Goal: Task Accomplishment & Management: Use online tool/utility

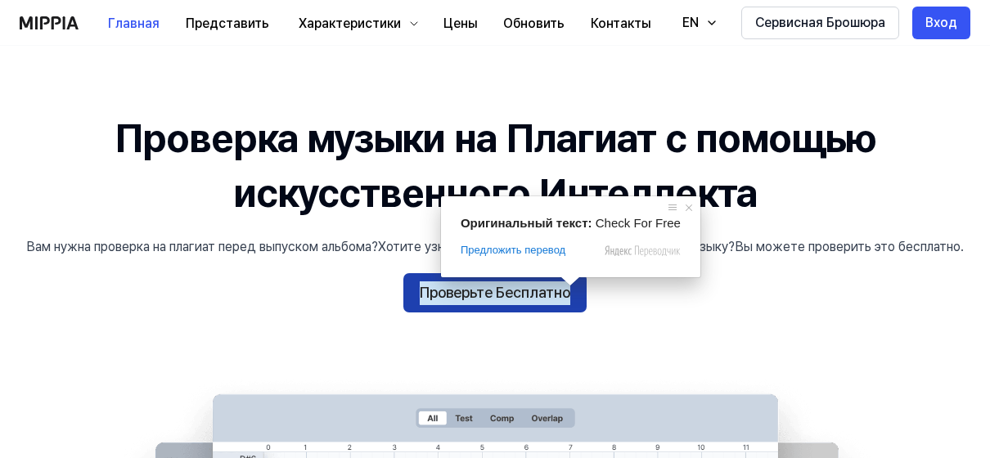
click at [547, 294] on ya-tr-span "Проверьте Бесплатно" at bounding box center [495, 293] width 151 height 24
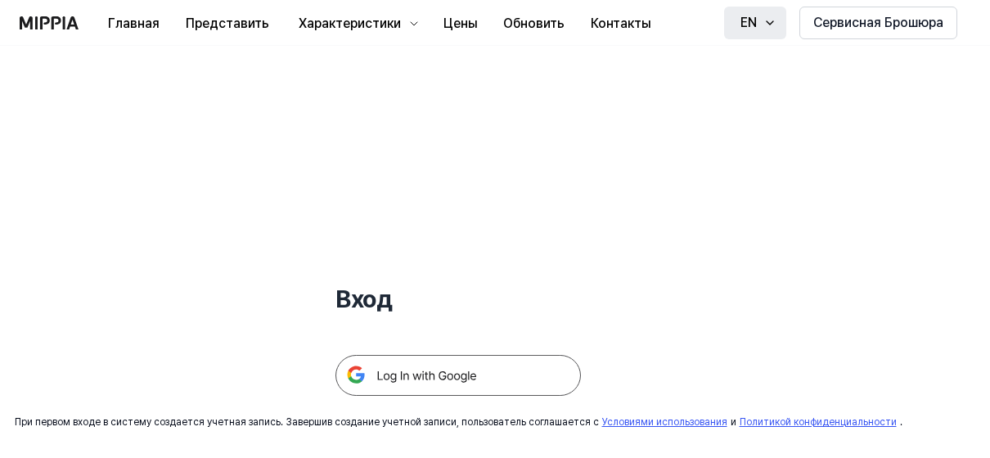
click at [770, 18] on icon "button" at bounding box center [769, 22] width 13 height 13
click at [877, 169] on div "Вход При первом входе в систему создается учетная запись. Завершив создание уче…" at bounding box center [458, 238] width 916 height 384
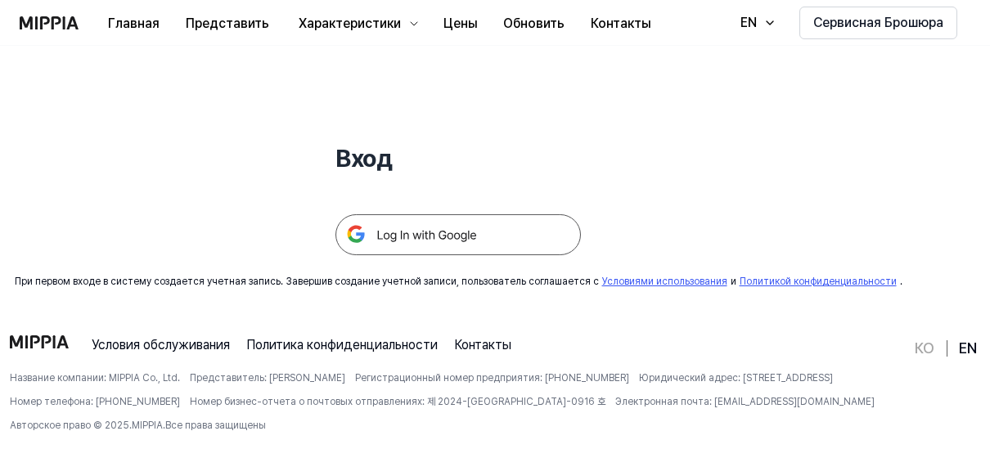
scroll to position [157, 0]
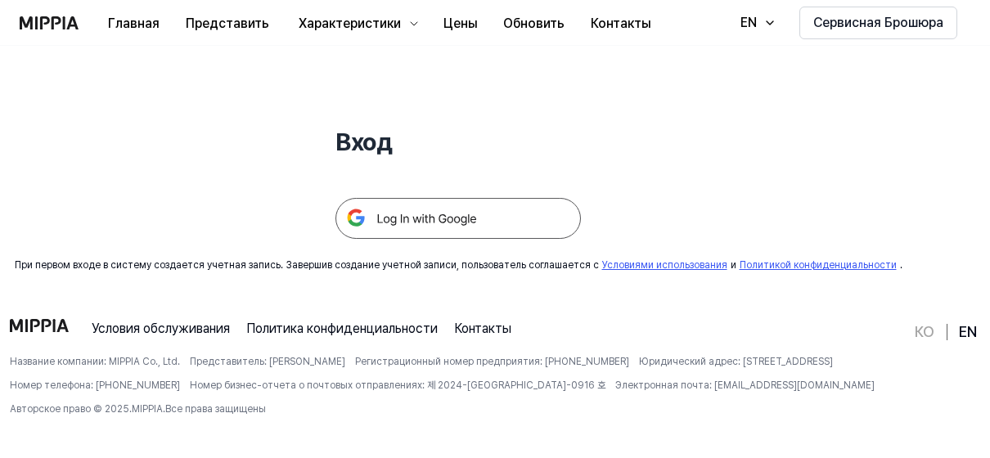
click at [511, 220] on img at bounding box center [457, 218] width 245 height 41
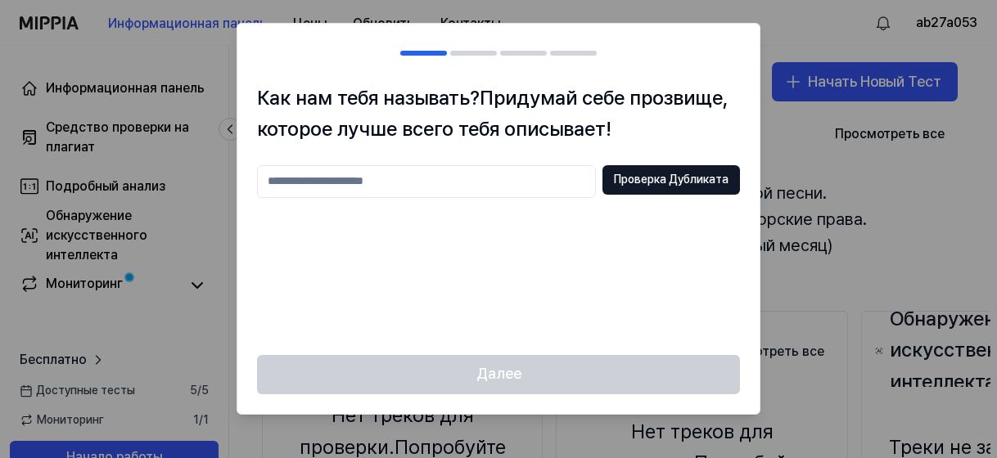
click at [391, 182] on input "text" at bounding box center [426, 181] width 339 height 33
click at [360, 182] on input "text" at bounding box center [426, 181] width 339 height 33
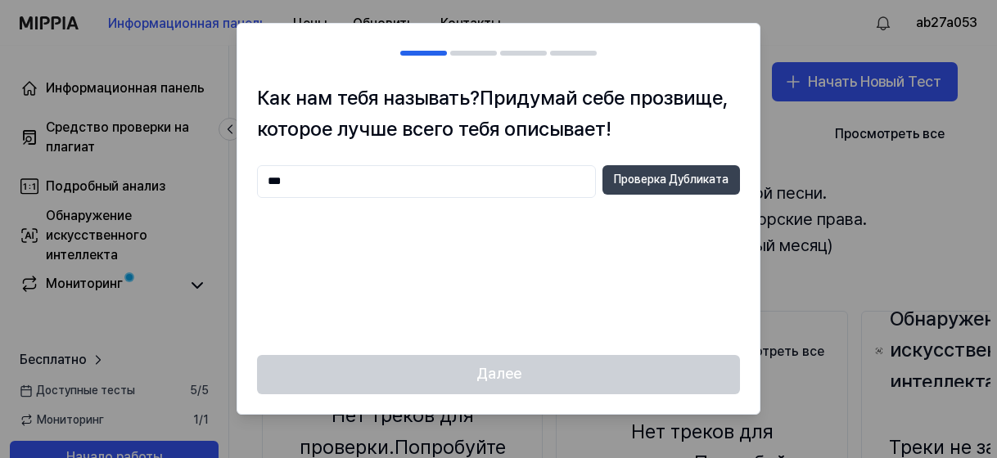
type input "***"
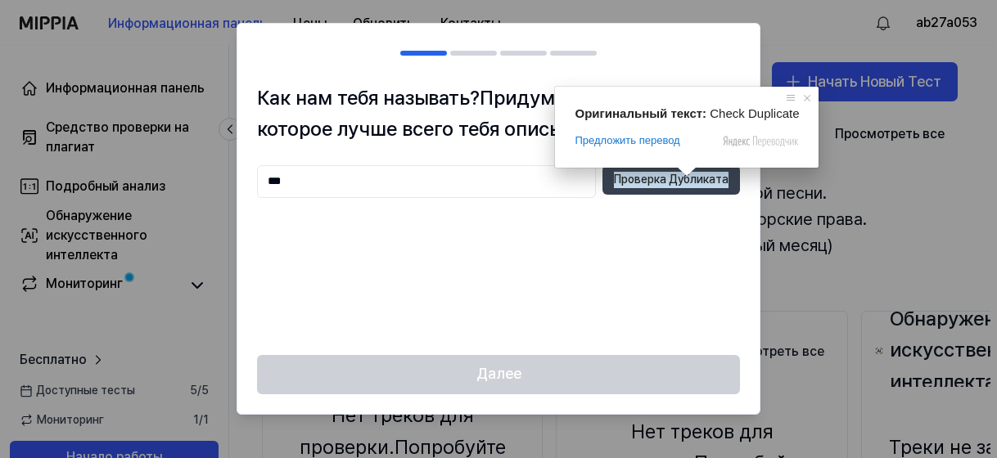
click at [667, 182] on ya-tr-span "Проверка Дубликата" at bounding box center [671, 180] width 115 height 16
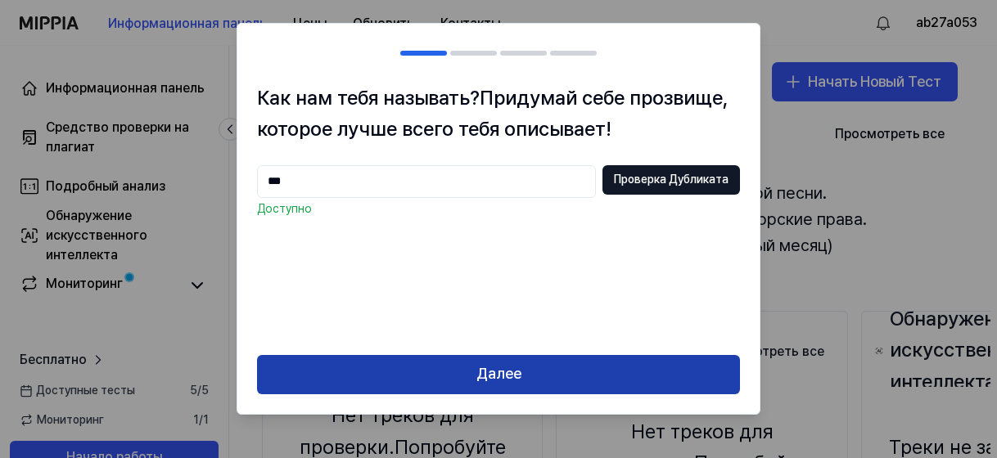
click at [484, 371] on ya-tr-span "Далее" at bounding box center [498, 374] width 45 height 24
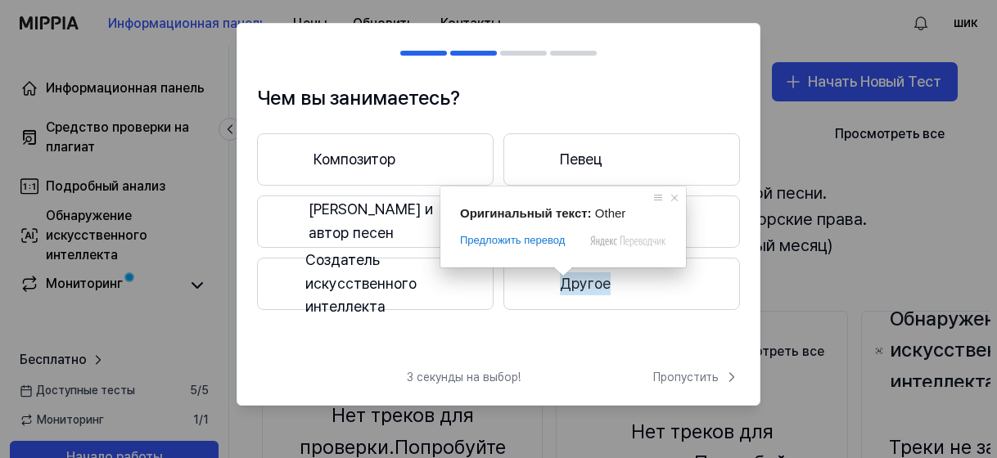
click at [587, 284] on ya-tr-span "Другое" at bounding box center [585, 284] width 51 height 24
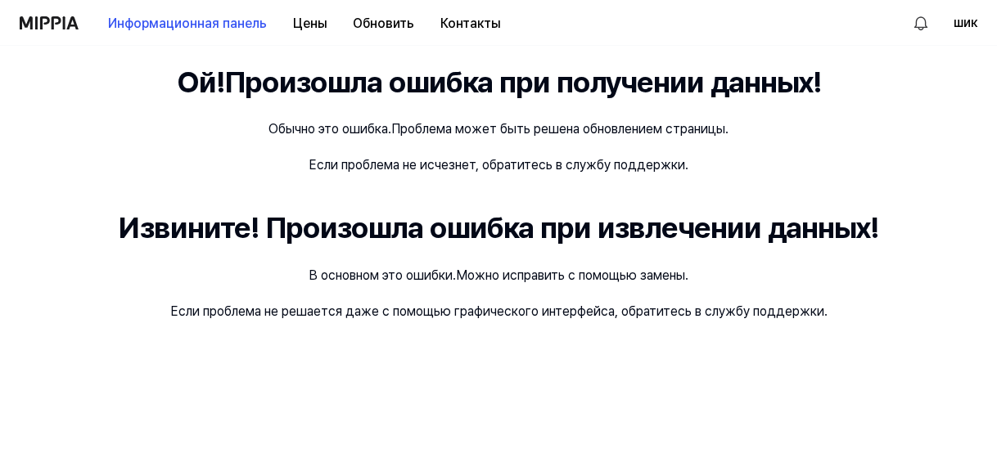
click at [43, 20] on img at bounding box center [49, 22] width 59 height 13
click at [57, 24] on img at bounding box center [49, 22] width 59 height 13
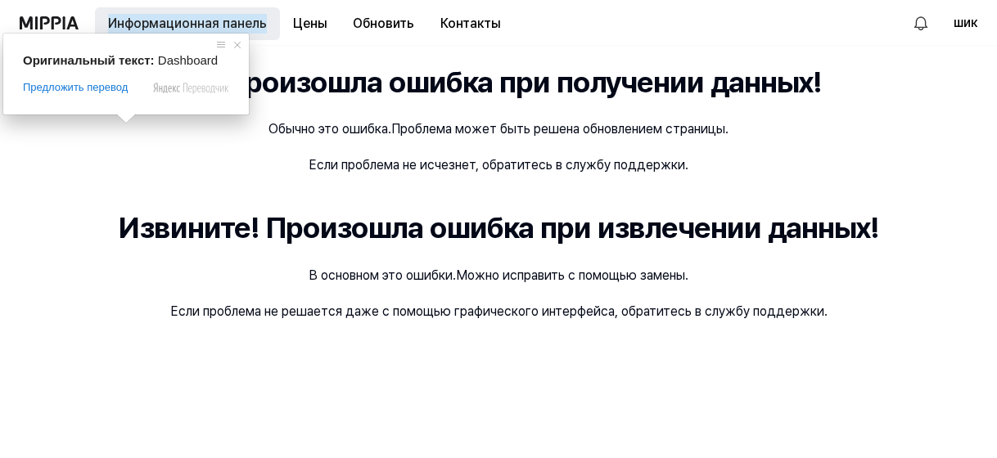
click at [190, 21] on ya-tr-span "Информационная панель" at bounding box center [187, 24] width 159 height 20
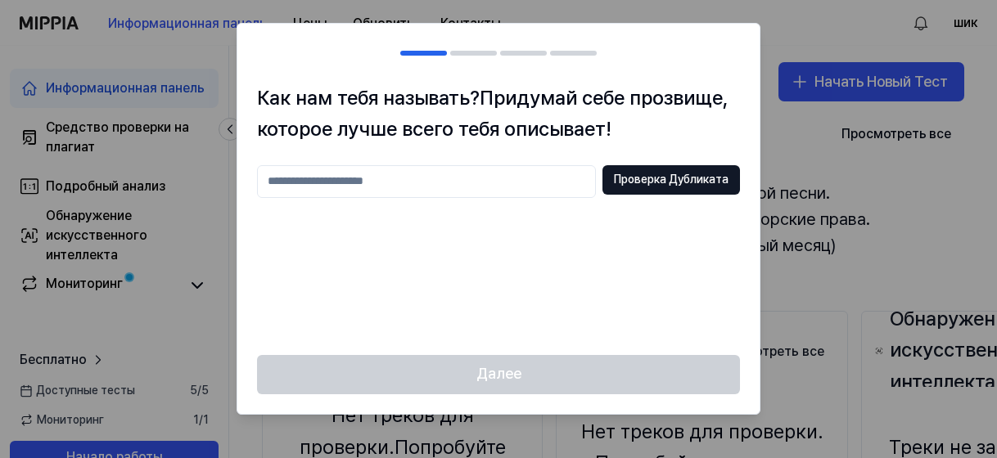
click at [198, 279] on div at bounding box center [498, 229] width 997 height 458
click at [529, 380] on div "Далее" at bounding box center [498, 384] width 522 height 59
click at [340, 187] on input "text" at bounding box center [426, 181] width 339 height 33
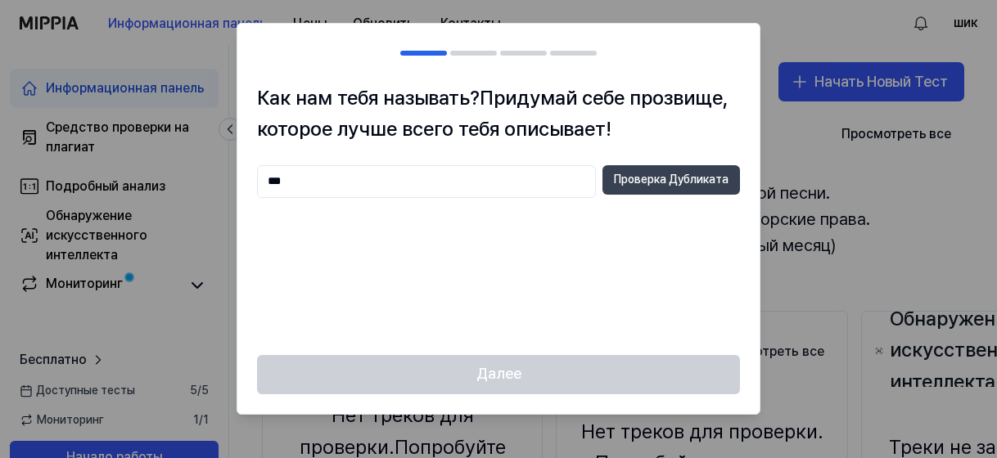
type input "***"
click at [641, 182] on ya-tr-span "Проверка Дубликата" at bounding box center [671, 180] width 115 height 16
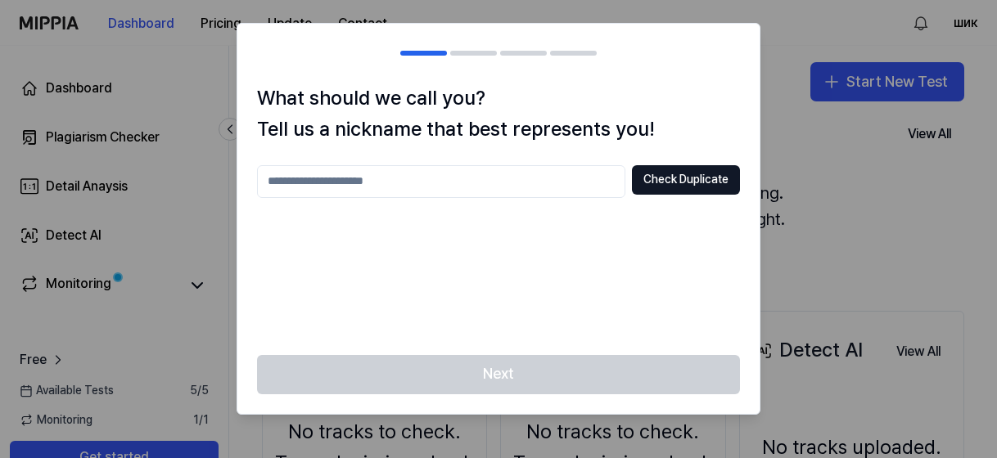
click at [857, 182] on div at bounding box center [498, 229] width 997 height 458
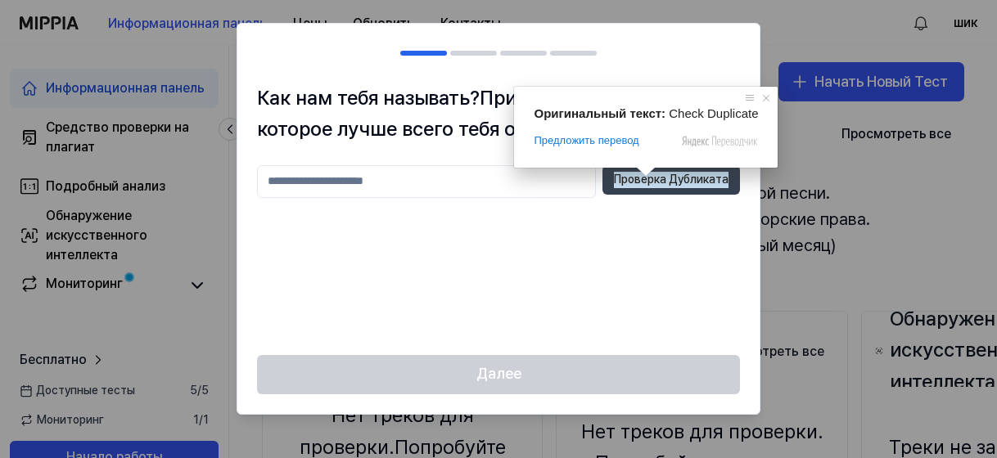
click at [673, 176] on ya-tr-span "Проверка Дубликата" at bounding box center [671, 180] width 115 height 16
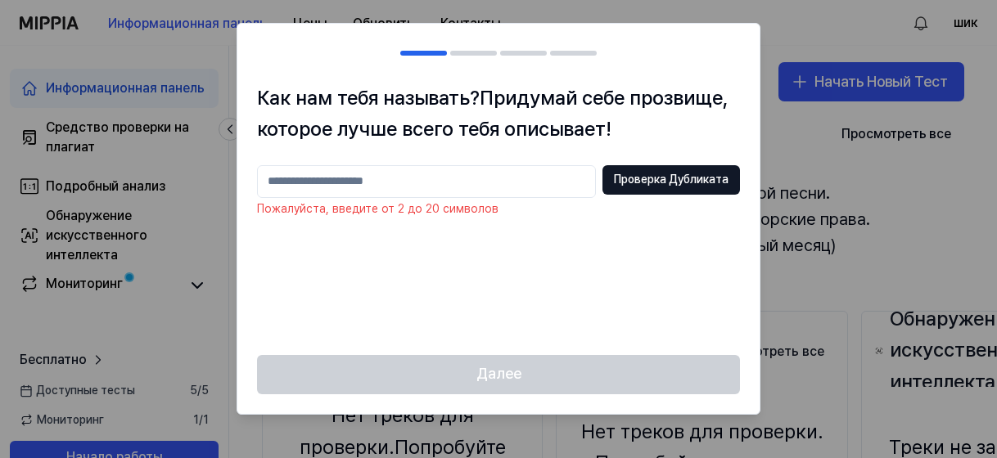
click at [354, 186] on input "text" at bounding box center [426, 181] width 339 height 33
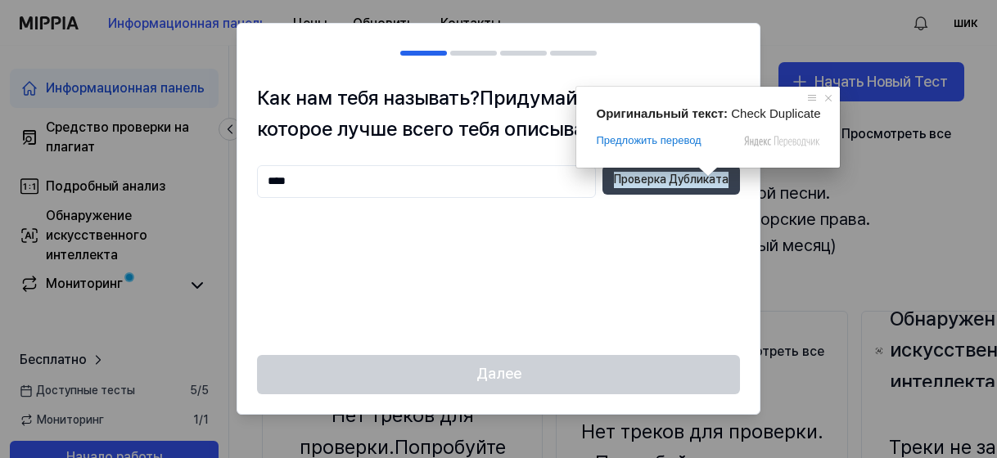
type input "****"
click at [702, 184] on ya-tr-span "Проверка Дубликата" at bounding box center [671, 180] width 115 height 16
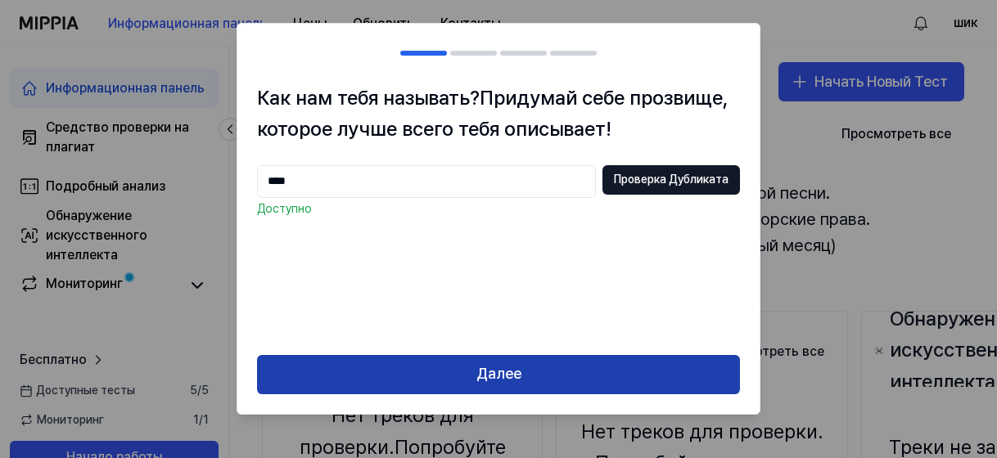
click at [536, 381] on button "Далее" at bounding box center [498, 374] width 483 height 39
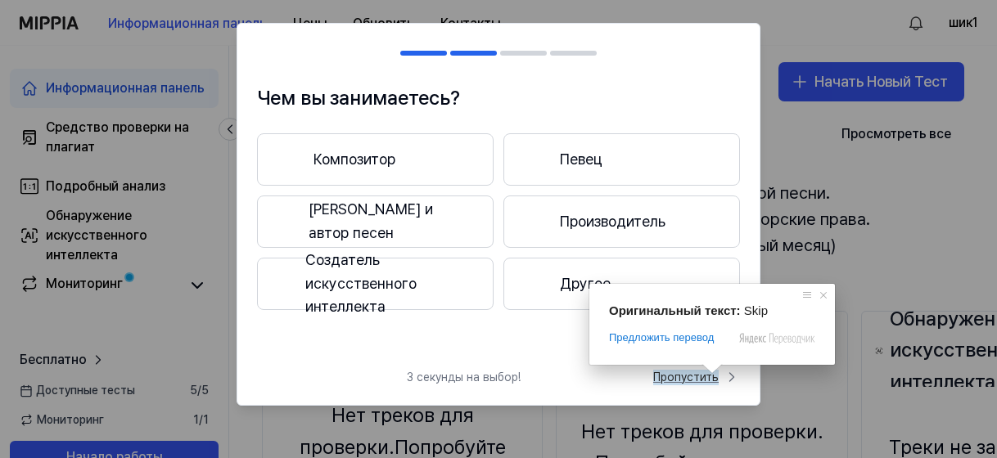
click at [704, 380] on ya-tr-span "Пропустить" at bounding box center [685, 378] width 65 height 16
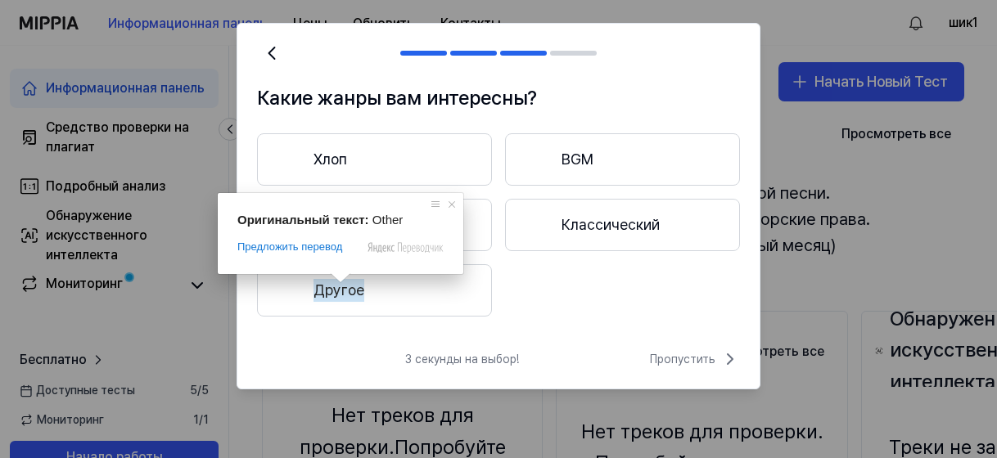
click at [340, 290] on ya-tr-span "Другое" at bounding box center [338, 291] width 51 height 24
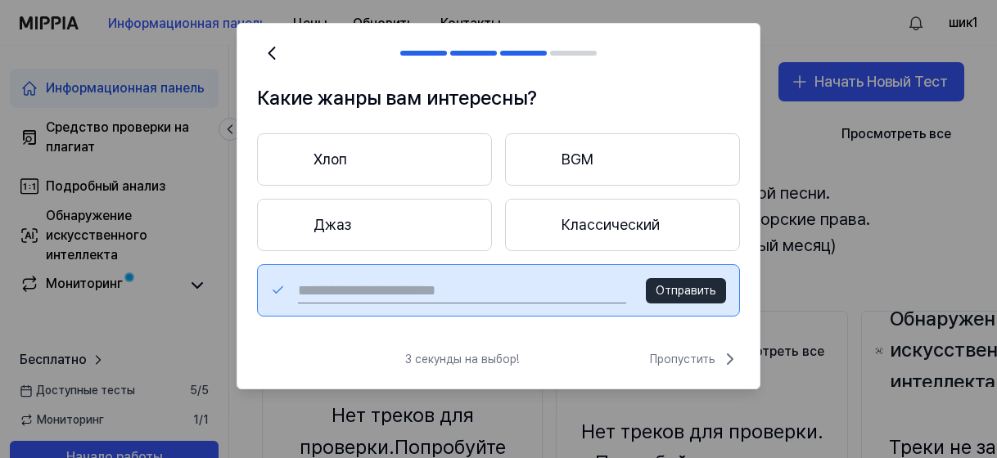
click at [444, 286] on input "text" at bounding box center [462, 290] width 328 height 26
type input "***"
click at [673, 287] on ya-tr-span "Отправить" at bounding box center [685, 290] width 61 height 13
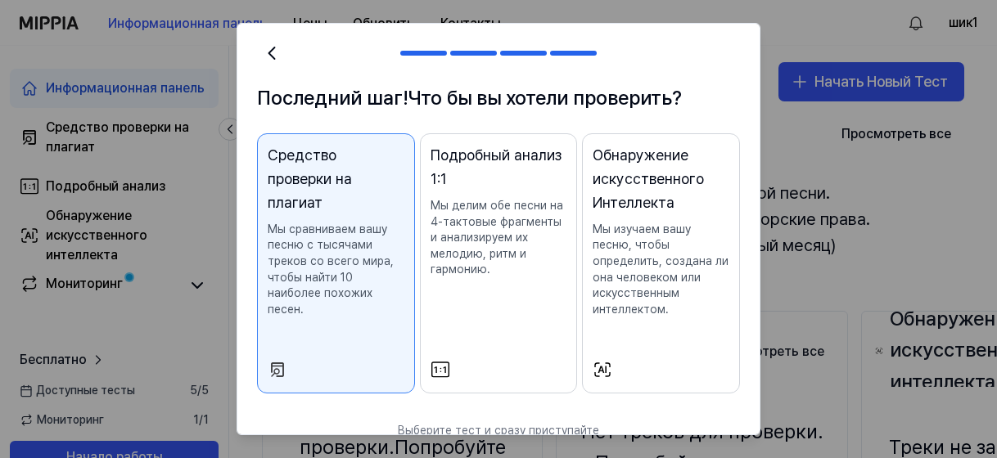
click at [350, 360] on div at bounding box center [336, 370] width 137 height 20
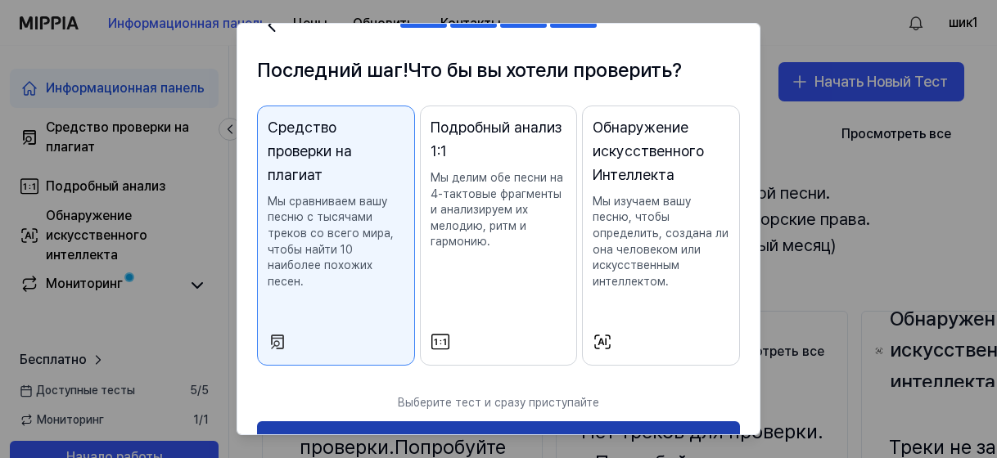
scroll to position [72, 0]
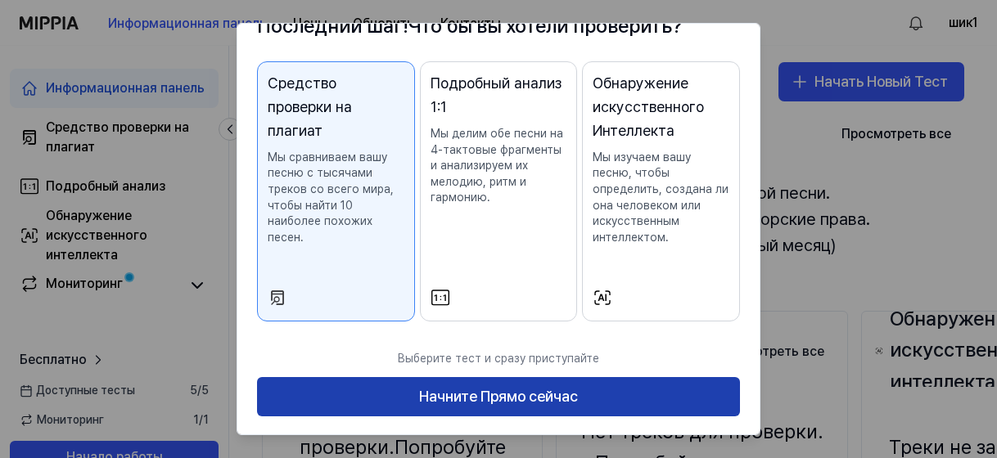
click at [560, 398] on ya-tr-span "Начните Прямо сейчас" at bounding box center [498, 397] width 159 height 24
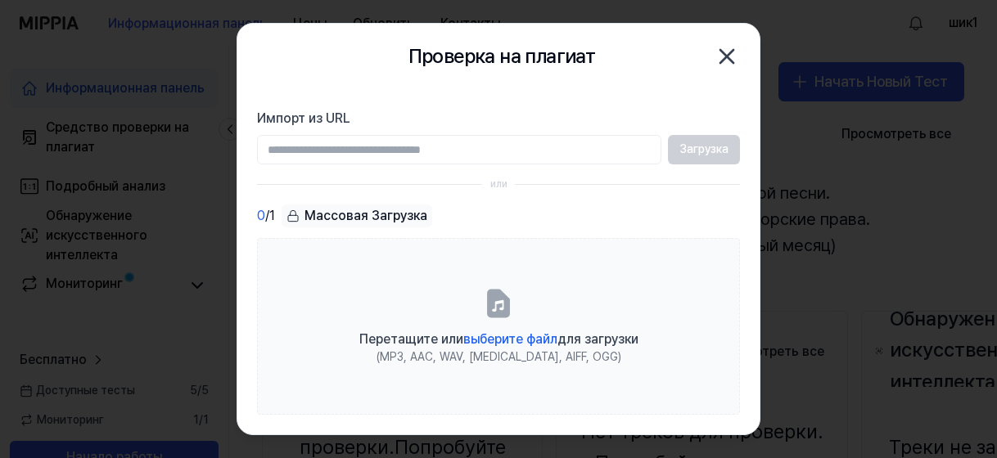
click at [450, 154] on input "Импорт из URL" at bounding box center [459, 149] width 404 height 29
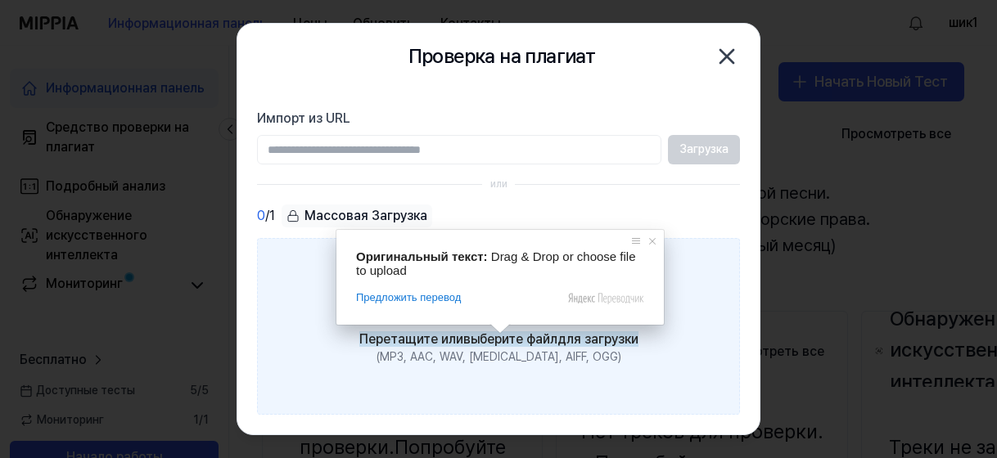
click at [500, 333] on ya-tr-span "выберите файл" at bounding box center [510, 339] width 94 height 16
click at [0, 0] on input "Перетащите или выберите файл для загрузки (MP3, AAC, WAV, [MEDICAL_DATA], AIFF,…" at bounding box center [0, 0] width 0 height 0
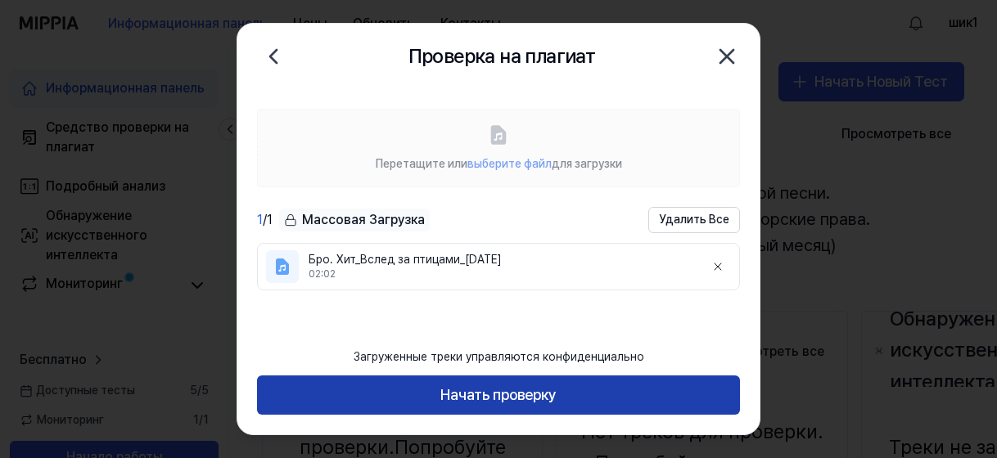
click at [501, 398] on ya-tr-span "Начать проверку" at bounding box center [498, 396] width 116 height 24
